Goal: Task Accomplishment & Management: Manage account settings

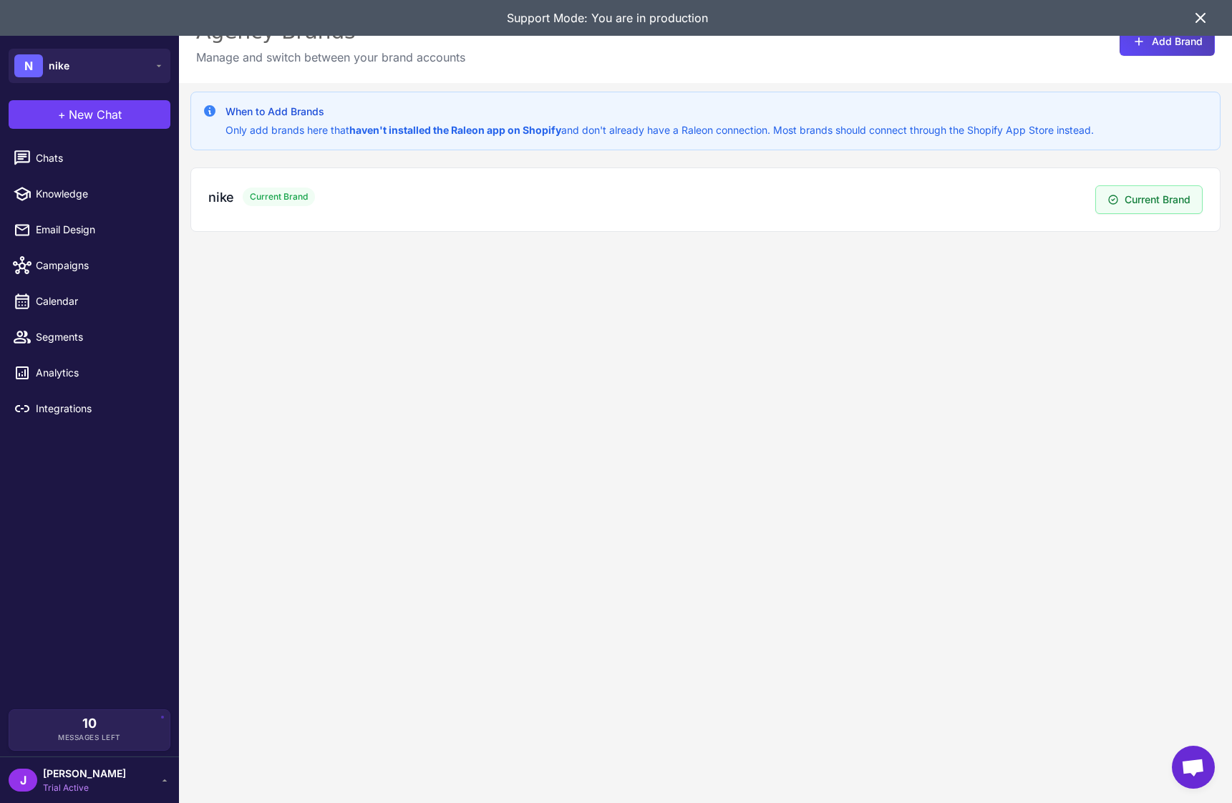
click at [644, 414] on div "When to Add Brands Only add brands here that haven't installed the Raleon app o…" at bounding box center [705, 484] width 1053 height 803
click at [1066, 194] on div "nike Current Brand" at bounding box center [651, 197] width 887 height 19
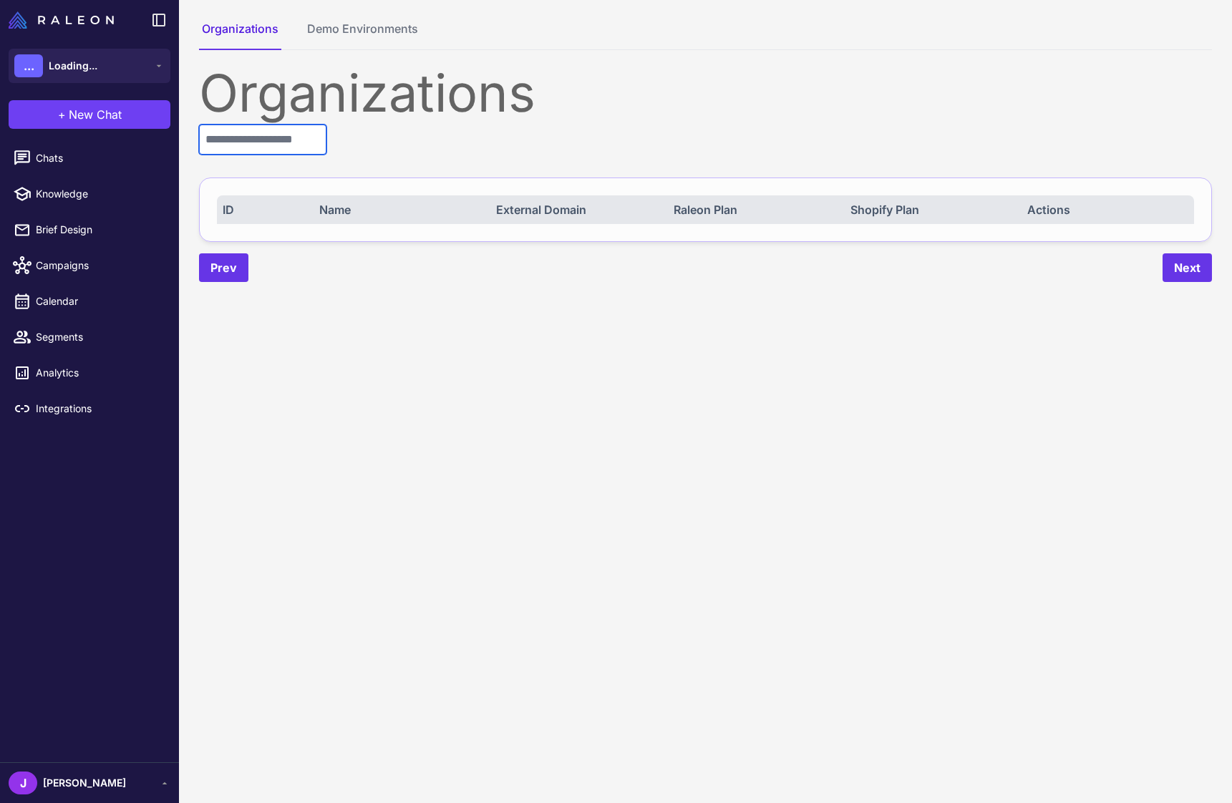
click at [262, 144] on input "text" at bounding box center [262, 140] width 127 height 30
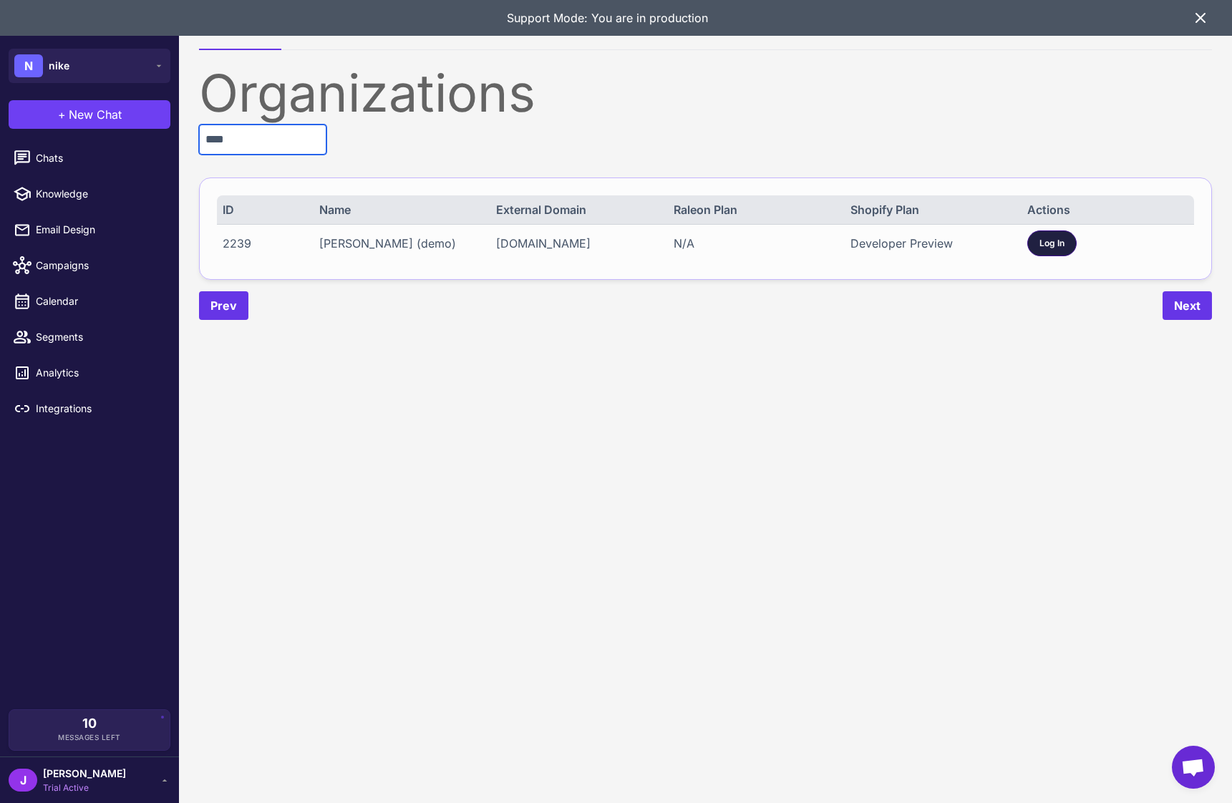
type input "****"
click at [1048, 237] on span "Log In" at bounding box center [1051, 243] width 25 height 13
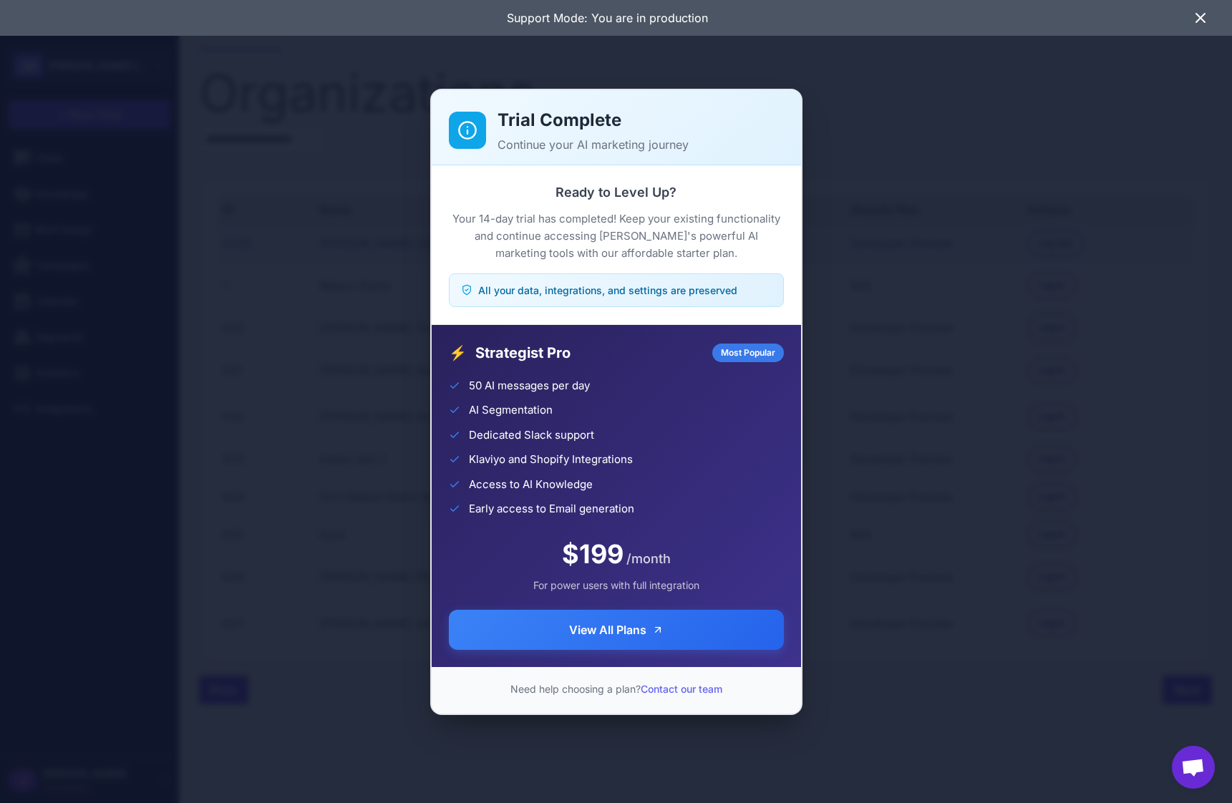
drag, startPoint x: 969, startPoint y: 440, endPoint x: 1081, endPoint y: 547, distance: 154.9
click at [971, 439] on div "Trial Complete Continue your AI marketing journey Ready to Level Up? Your 14-da…" at bounding box center [616, 401] width 1232 height 780
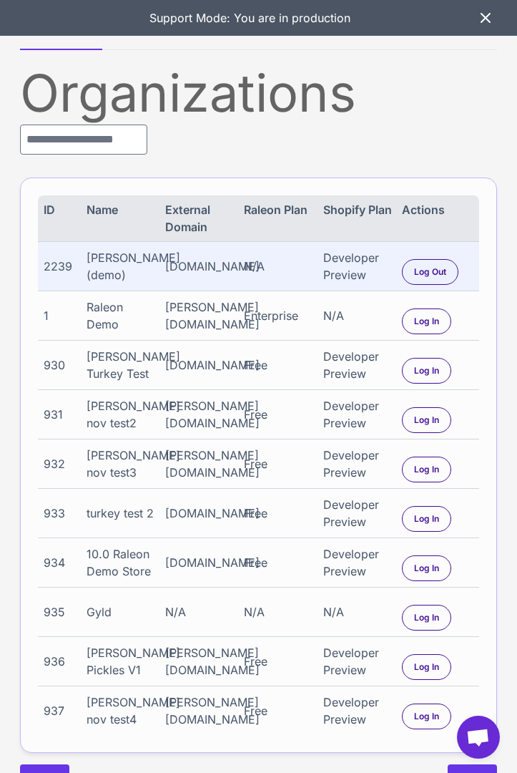
click at [480, 11] on icon at bounding box center [485, 17] width 17 height 17
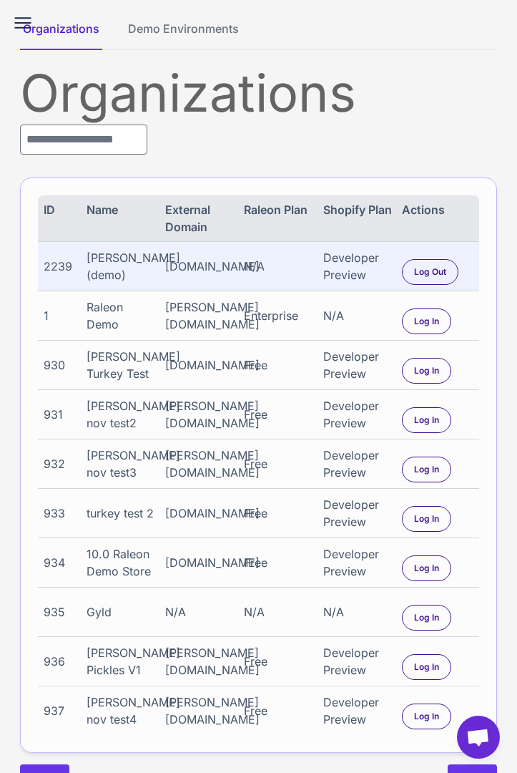
click at [26, 16] on icon at bounding box center [22, 22] width 23 height 23
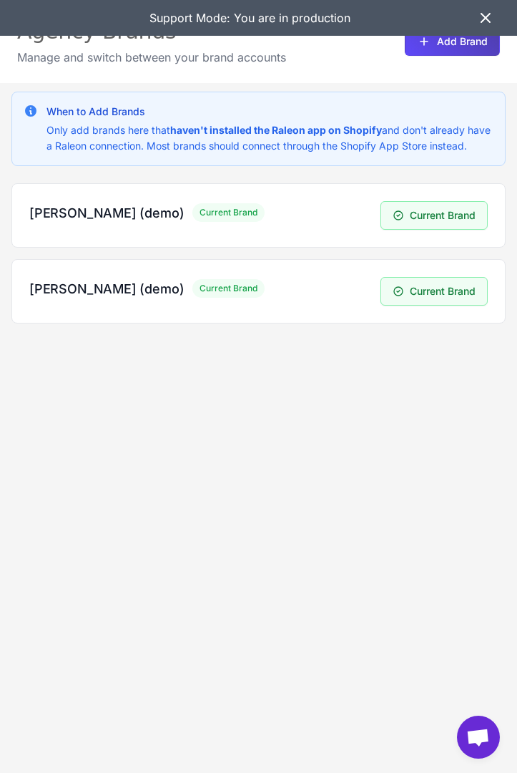
click at [323, 600] on div "When to Add Brands Only add brands here that haven't installed the Raleon app o…" at bounding box center [258, 469] width 517 height 773
click at [84, 217] on div "[PERSON_NAME] (demo) Current Brand Current Brand" at bounding box center [258, 215] width 459 height 29
click at [77, 298] on h3 "[PERSON_NAME] (demo)" at bounding box center [106, 288] width 155 height 19
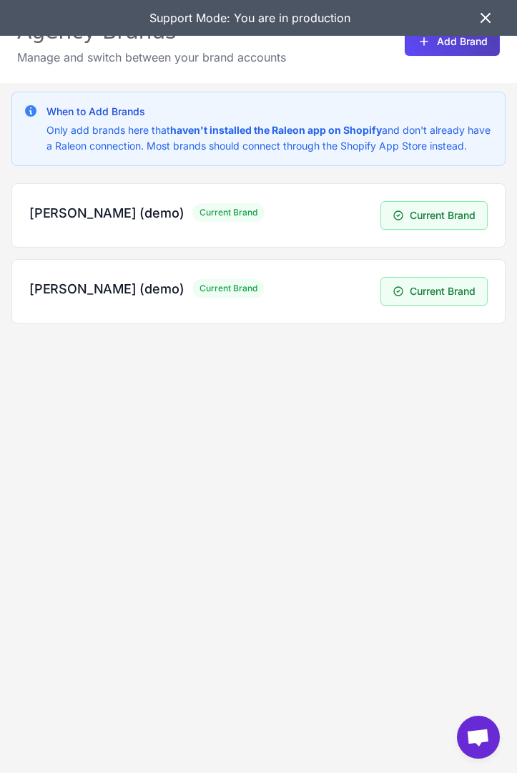
click at [109, 532] on div "When to Add Brands Only add brands here that haven't installed the Raleon app o…" at bounding box center [258, 469] width 517 height 773
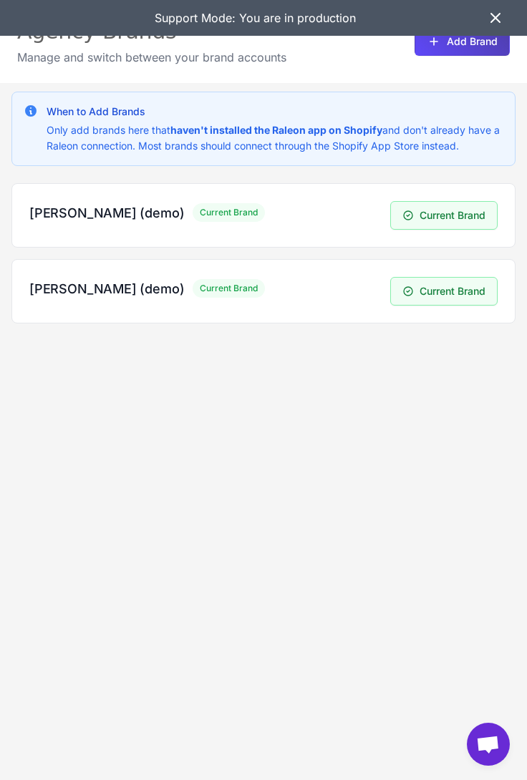
click at [253, 553] on div "When to Add Brands Only add brands here that haven't installed the Raleon app o…" at bounding box center [263, 473] width 527 height 780
click at [292, 538] on div "When to Add Brands Only add brands here that haven't installed the Raleon app o…" at bounding box center [263, 473] width 527 height 780
click at [492, 15] on icon at bounding box center [495, 18] width 9 height 9
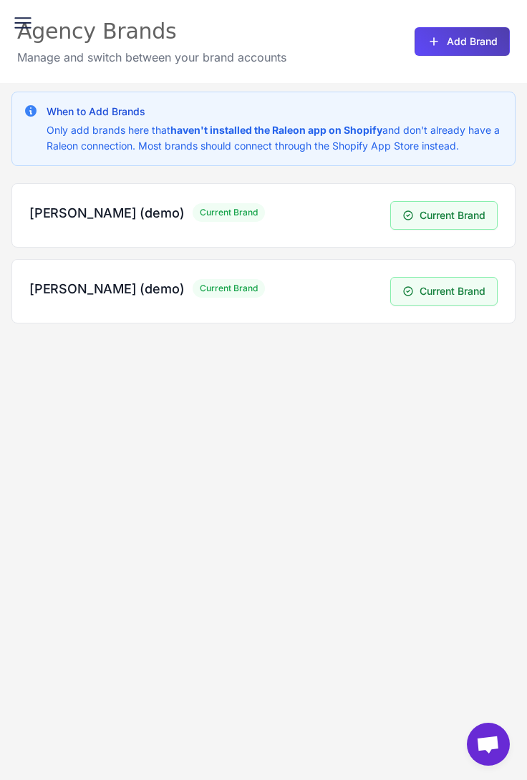
click at [26, 21] on icon at bounding box center [22, 22] width 23 height 23
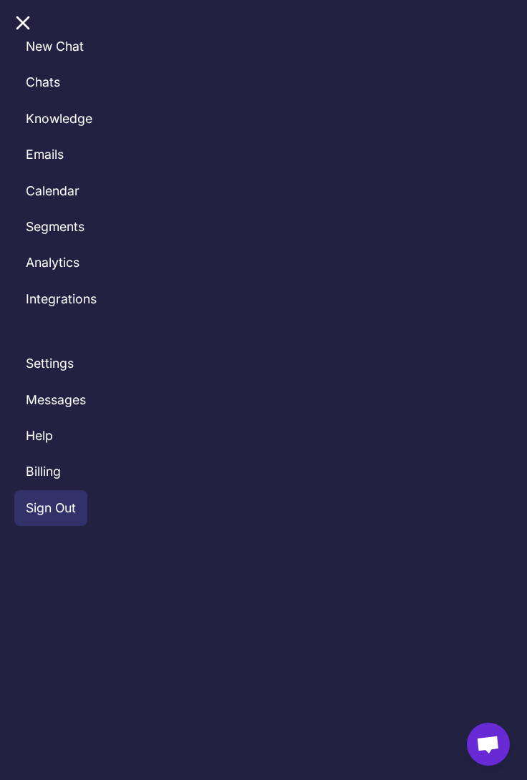
click at [55, 510] on button "Sign Out" at bounding box center [50, 508] width 73 height 36
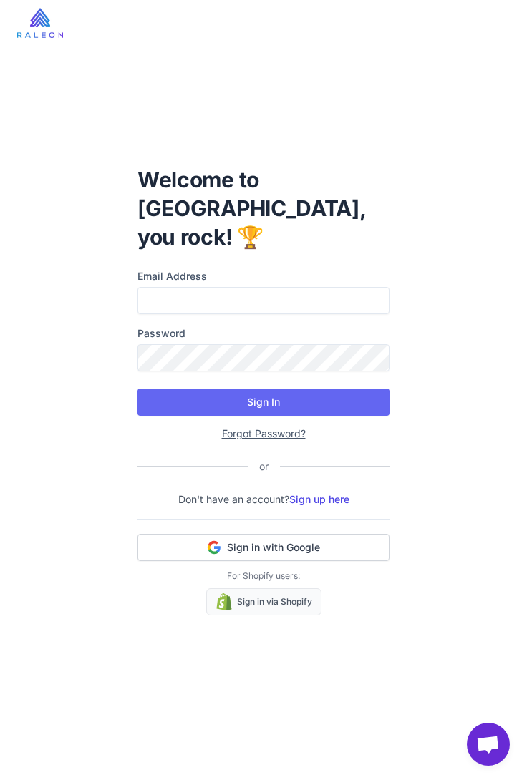
type input "**********"
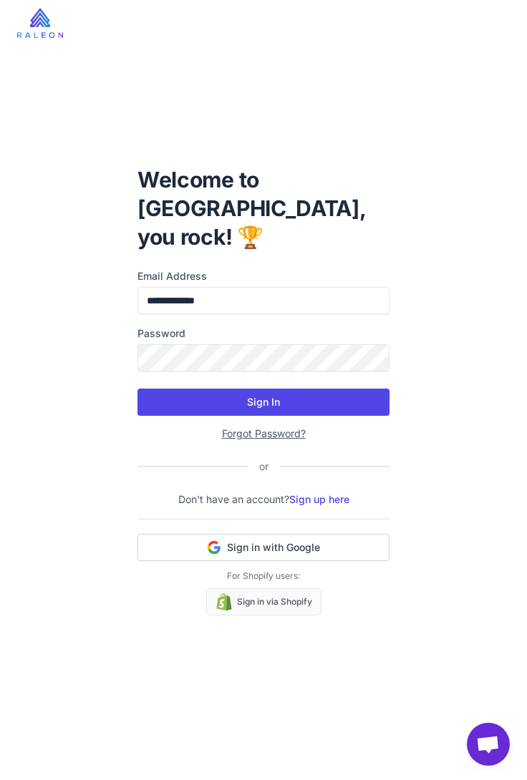
click at [300, 396] on button "Sign In" at bounding box center [263, 402] width 252 height 27
